Goal: Transaction & Acquisition: Subscribe to service/newsletter

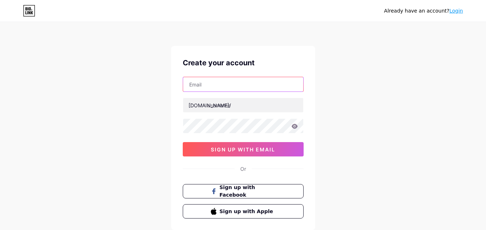
click at [230, 91] on input "text" at bounding box center [243, 84] width 120 height 14
type input "[EMAIL_ADDRESS][DOMAIN_NAME]"
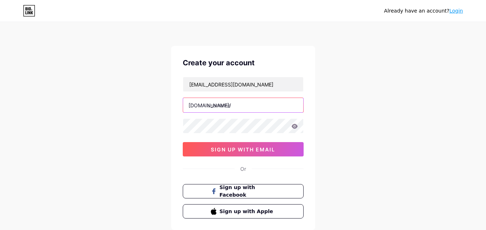
click at [237, 107] on input "text" at bounding box center [243, 105] width 120 height 14
paste input "thecenterofconnectedlivingfl"
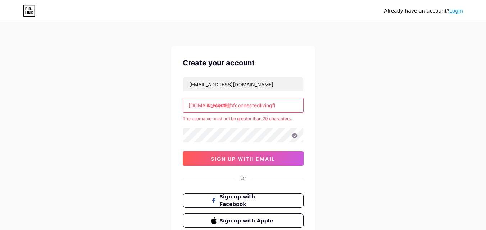
drag, startPoint x: 260, startPoint y: 107, endPoint x: 296, endPoint y: 108, distance: 36.3
click at [296, 108] on input "thecenterofconnectedlivingfl" at bounding box center [243, 105] width 120 height 14
type input "thecenterofconnected"
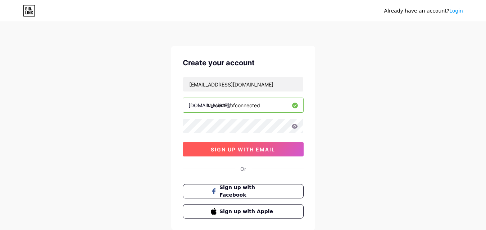
click at [236, 149] on span "sign up with email" at bounding box center [243, 150] width 64 height 6
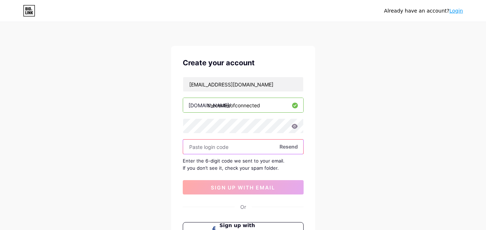
paste input "421634"
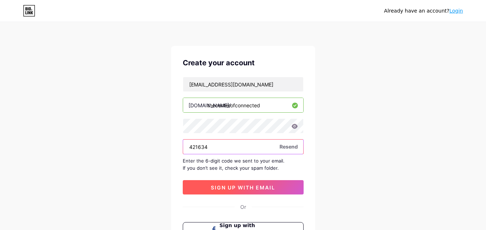
type input "421634"
click at [217, 186] on span "sign up with email" at bounding box center [243, 188] width 64 height 6
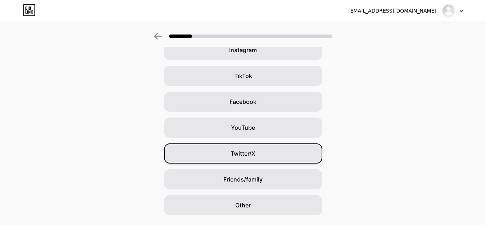
scroll to position [85, 0]
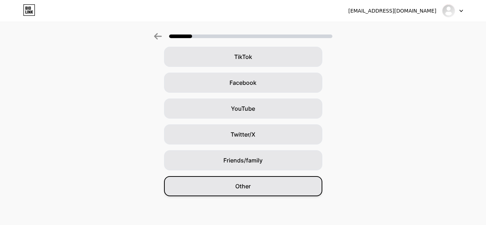
click at [248, 187] on span "Other" at bounding box center [242, 186] width 15 height 9
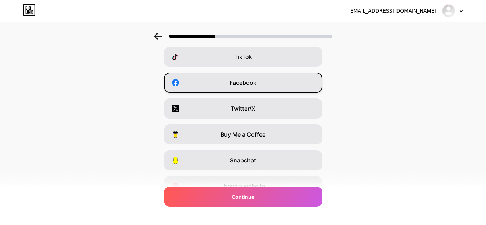
scroll to position [0, 0]
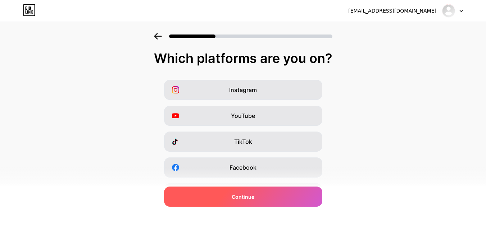
click at [257, 194] on div "Continue" at bounding box center [243, 197] width 158 height 20
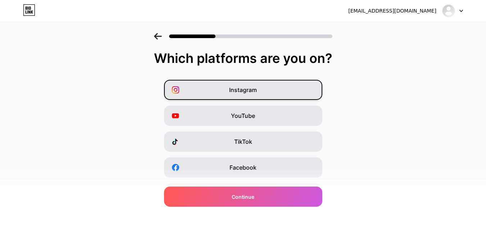
click at [270, 91] on div "Instagram" at bounding box center [243, 90] width 158 height 20
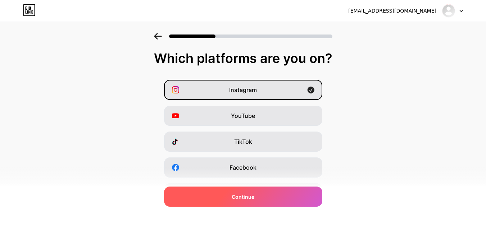
click at [258, 191] on div "Continue" at bounding box center [243, 197] width 158 height 20
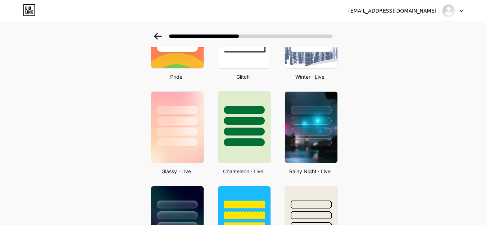
scroll to position [72, 0]
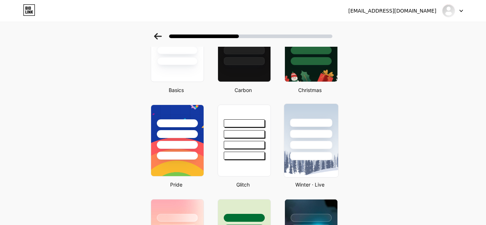
click at [308, 144] on div at bounding box center [311, 145] width 42 height 8
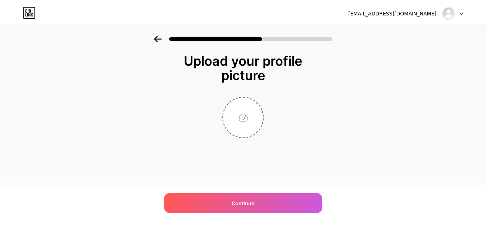
scroll to position [0, 0]
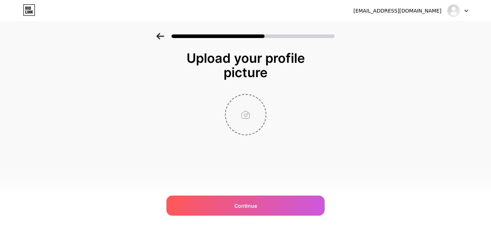
click at [242, 127] on input "file" at bounding box center [246, 115] width 40 height 40
type input "C:\fakepath\imgi_22_Logo.jpeg"
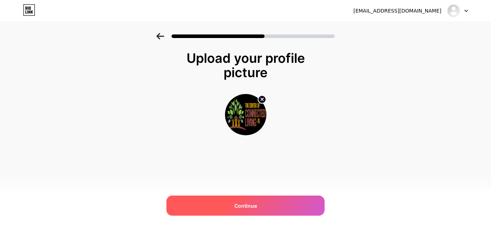
click at [264, 201] on div "Continue" at bounding box center [245, 206] width 158 height 20
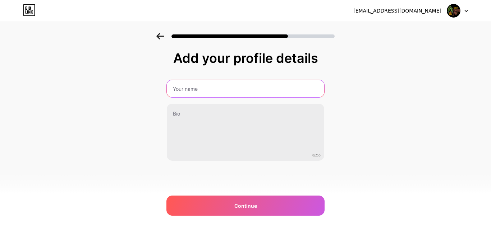
click at [229, 92] on input "text" at bounding box center [245, 88] width 157 height 17
type input "The Center of Connected Living - Fl"
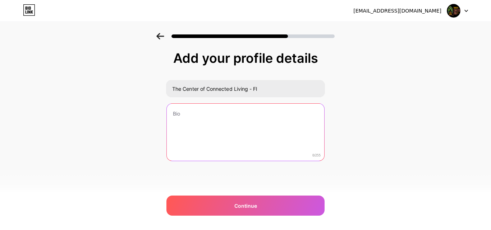
click at [217, 118] on textarea at bounding box center [245, 133] width 157 height 58
paste textarea "Marriage and Family Therapist in private practice offering couples, individual,…"
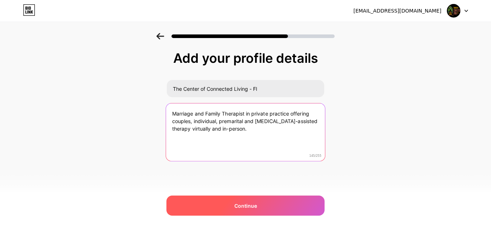
type textarea "Marriage and Family Therapist in private practice offering couples, individual,…"
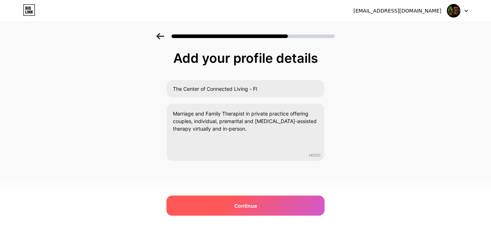
click at [246, 203] on span "Continue" at bounding box center [245, 206] width 23 height 8
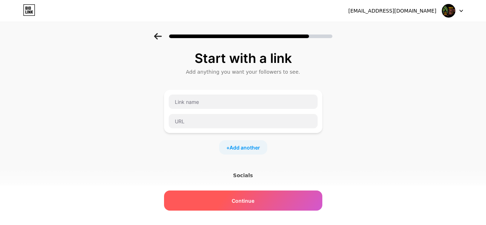
click at [250, 201] on span "Continue" at bounding box center [243, 201] width 23 height 8
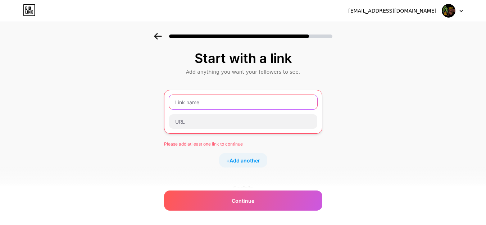
click at [216, 104] on input "text" at bounding box center [243, 102] width 148 height 14
click at [219, 101] on input "text" at bounding box center [243, 102] width 148 height 14
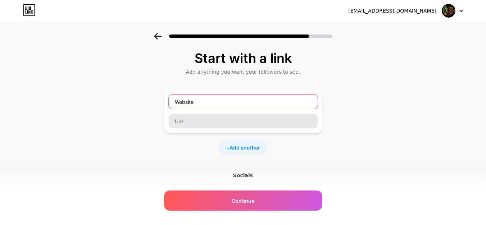
type input "Website"
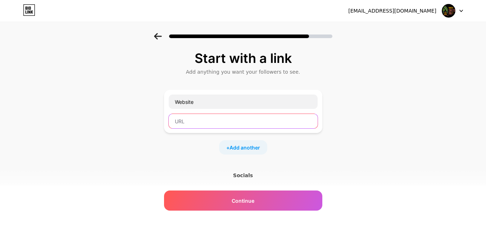
click at [213, 118] on input "text" at bounding box center [243, 121] width 149 height 14
paste input "[DOMAIN_NAME]"
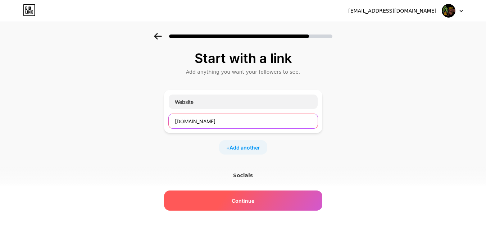
type input "[DOMAIN_NAME]"
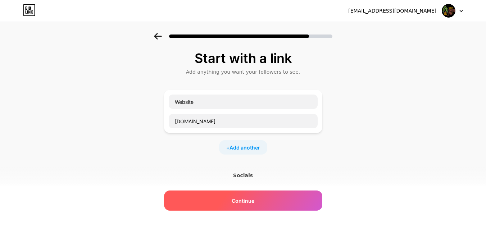
click at [242, 205] on div "Continue" at bounding box center [243, 201] width 158 height 20
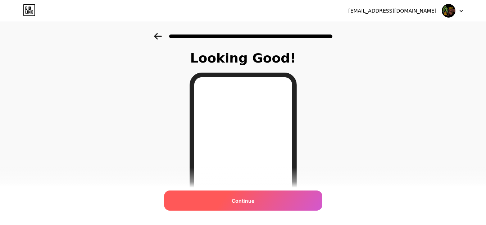
click at [255, 208] on div "Continue" at bounding box center [243, 201] width 158 height 20
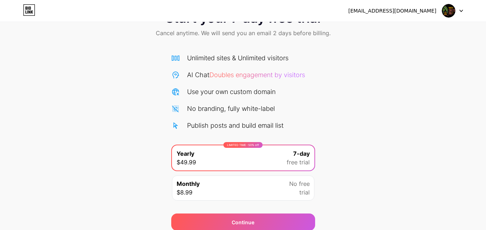
scroll to position [59, 0]
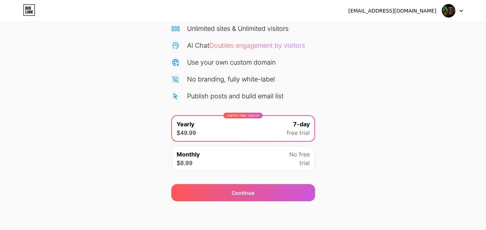
click at [281, 161] on div "Monthly $8.99 No free trial" at bounding box center [243, 158] width 142 height 25
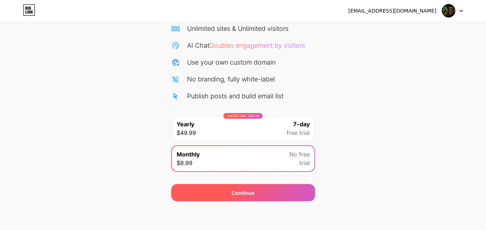
click at [271, 193] on div "Continue" at bounding box center [243, 192] width 144 height 17
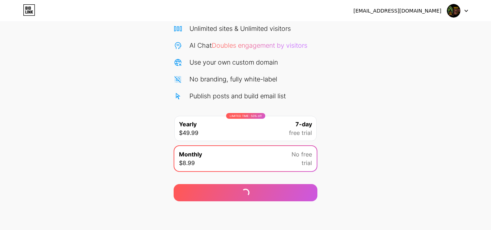
click at [0, 0] on div at bounding box center [0, 0] width 0 height 0
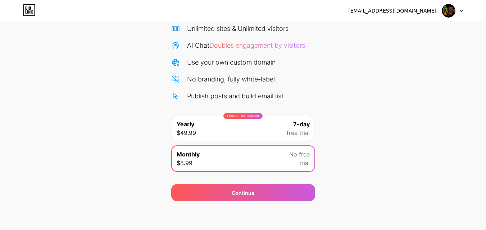
click at [454, 13] on img at bounding box center [448, 11] width 14 height 14
